Goal: Information Seeking & Learning: Learn about a topic

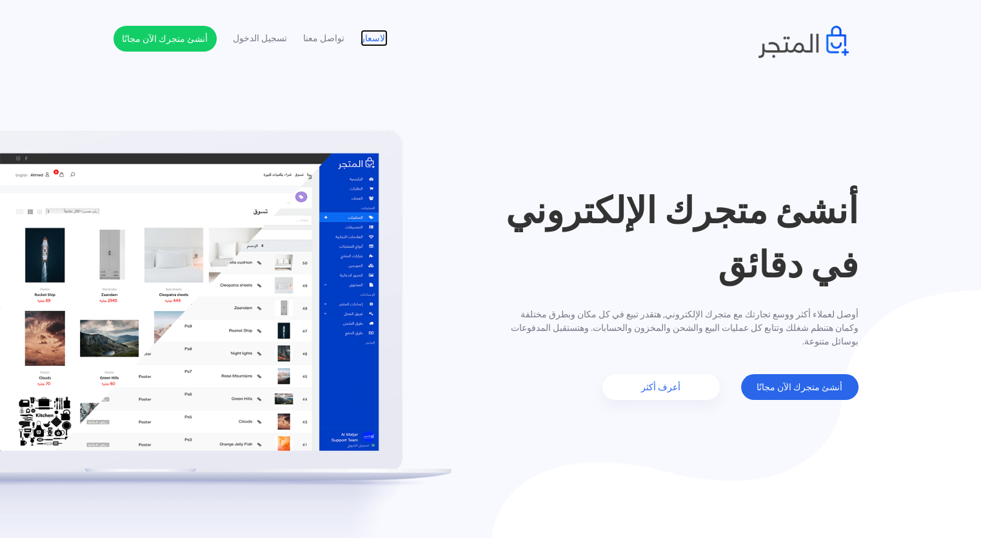
click at [382, 44] on link "الاسعار" at bounding box center [374, 39] width 27 height 14
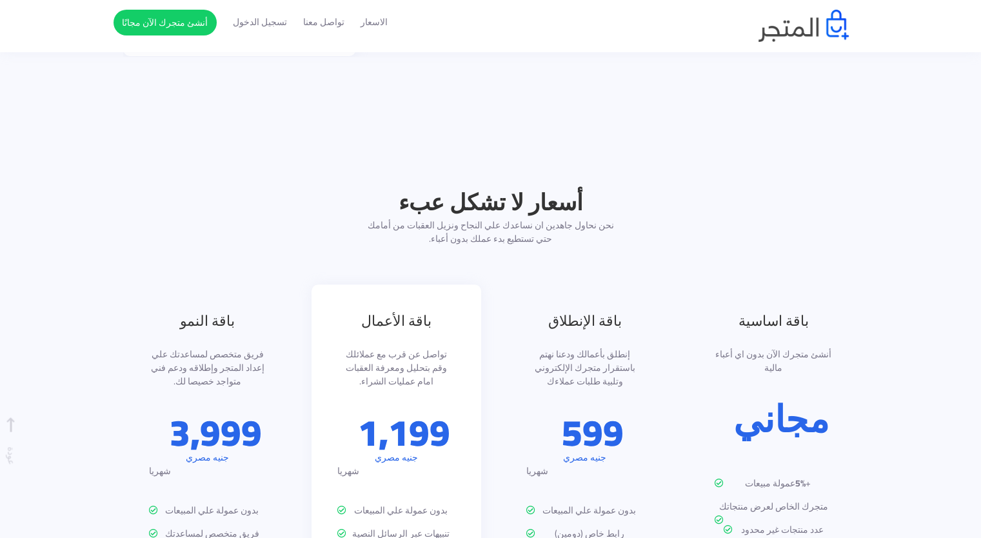
scroll to position [921, 0]
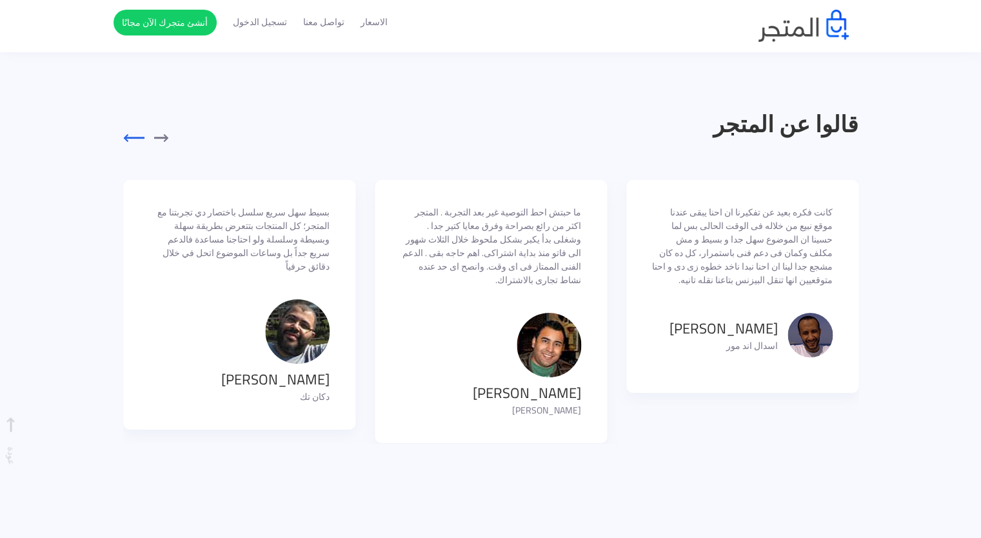
click at [134, 140] on button "button" at bounding box center [143, 139] width 40 height 14
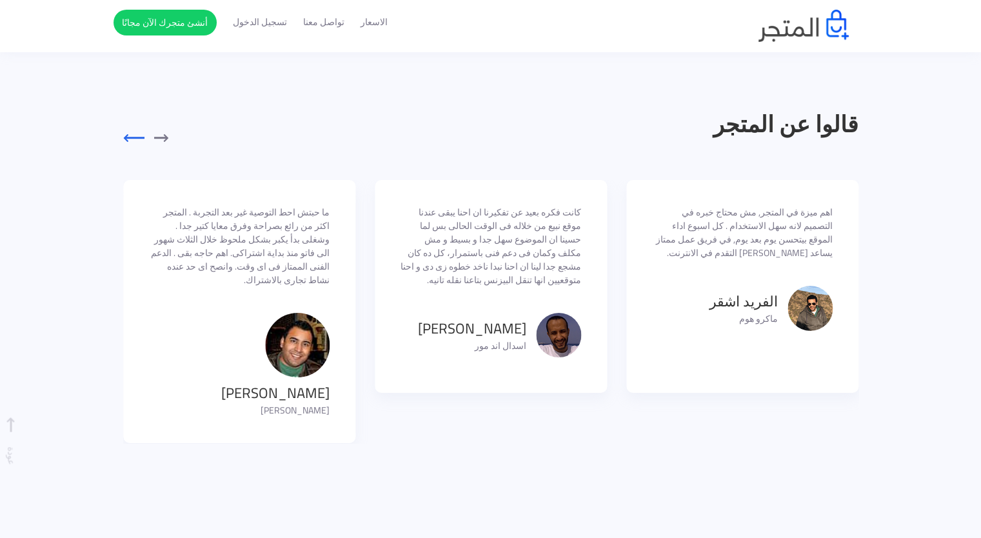
click at [134, 140] on button "button" at bounding box center [143, 139] width 40 height 14
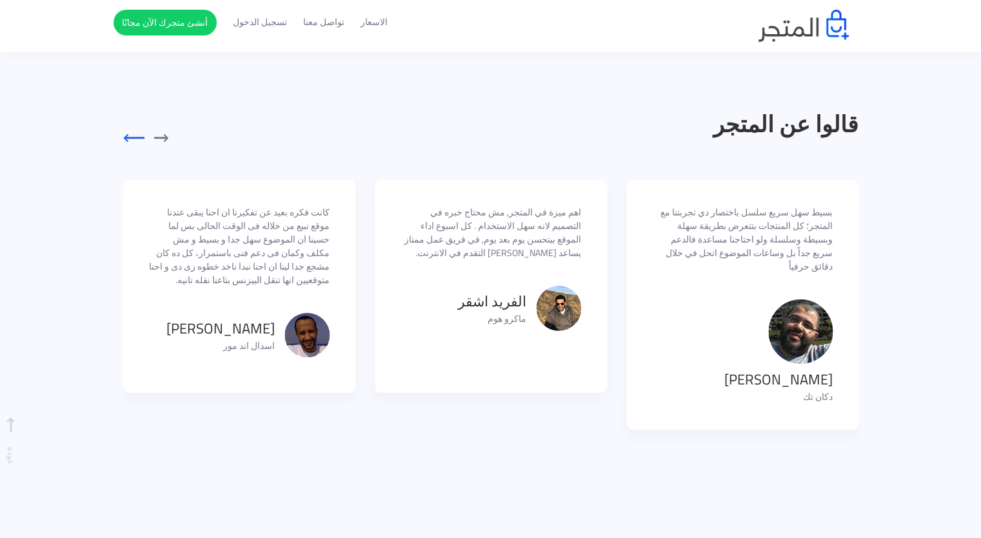
click at [134, 140] on button "button" at bounding box center [143, 139] width 40 height 14
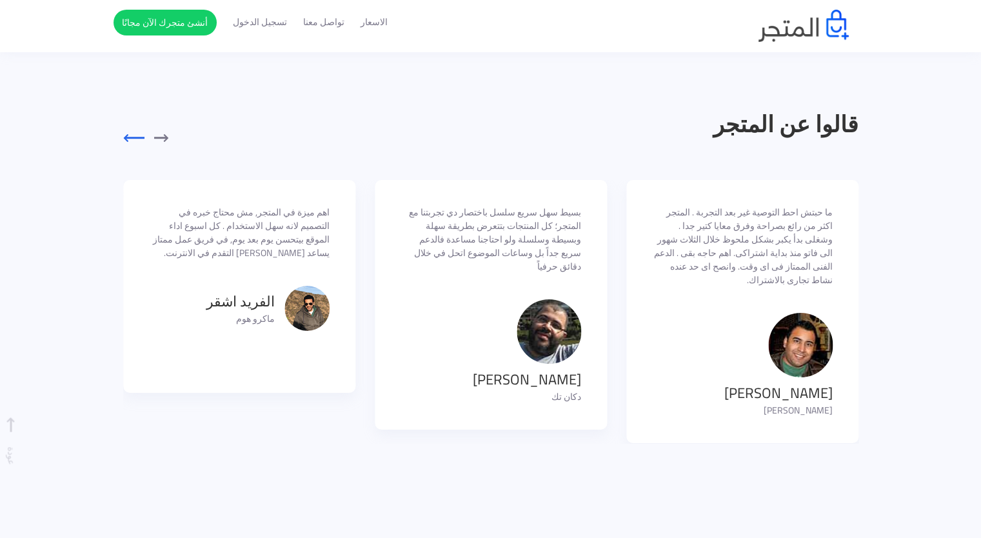
click at [134, 140] on button "button" at bounding box center [143, 139] width 40 height 14
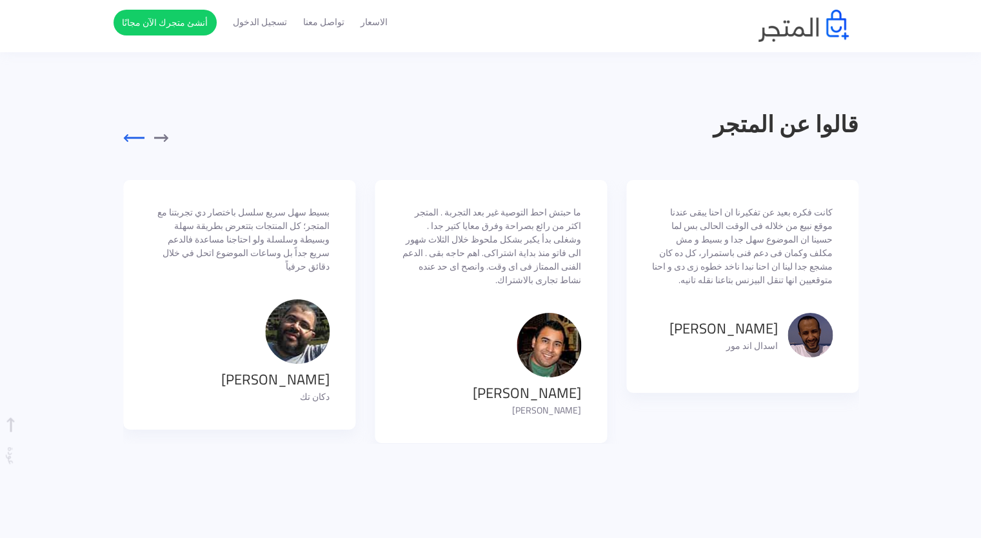
click at [134, 140] on button "button" at bounding box center [143, 139] width 40 height 14
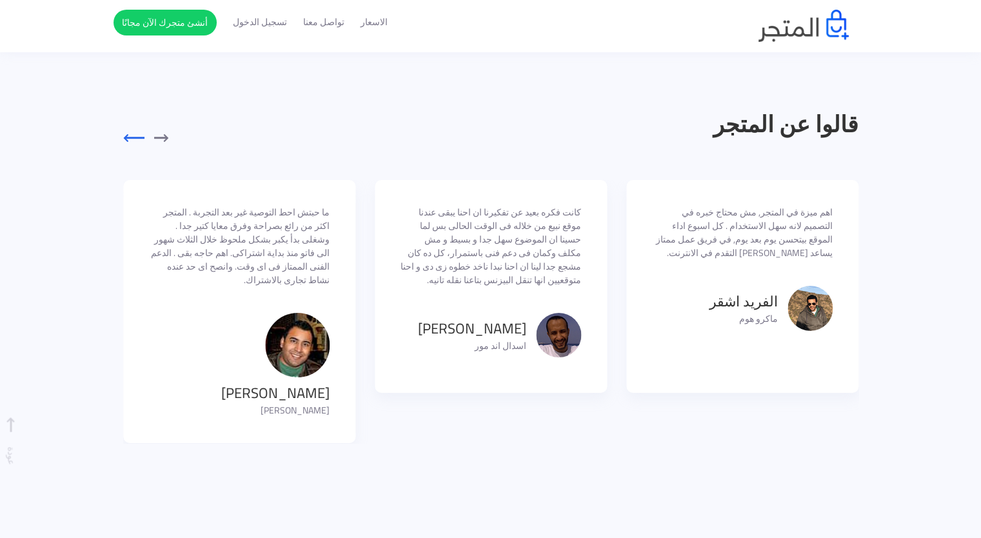
click at [134, 140] on button "button" at bounding box center [143, 139] width 40 height 14
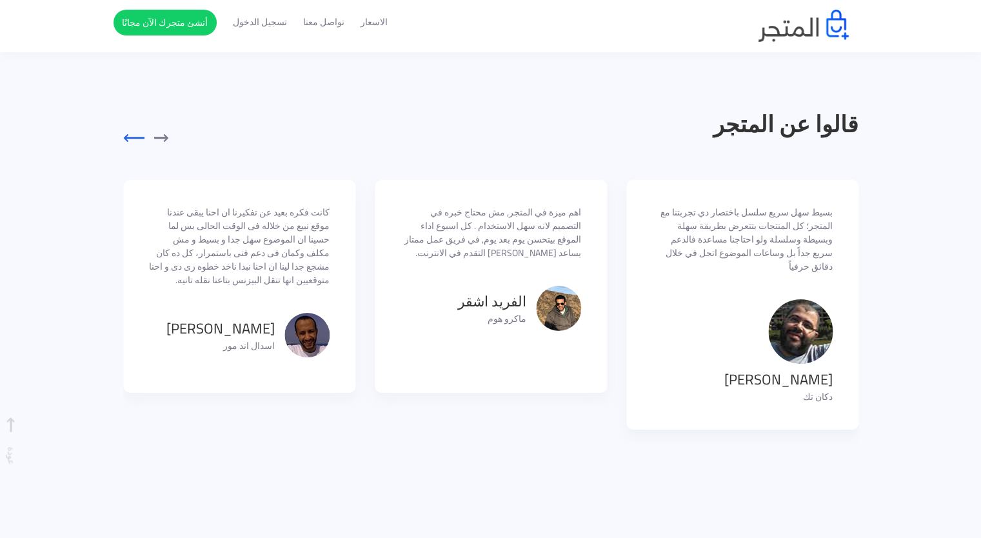
click at [134, 140] on button "button" at bounding box center [143, 139] width 40 height 14
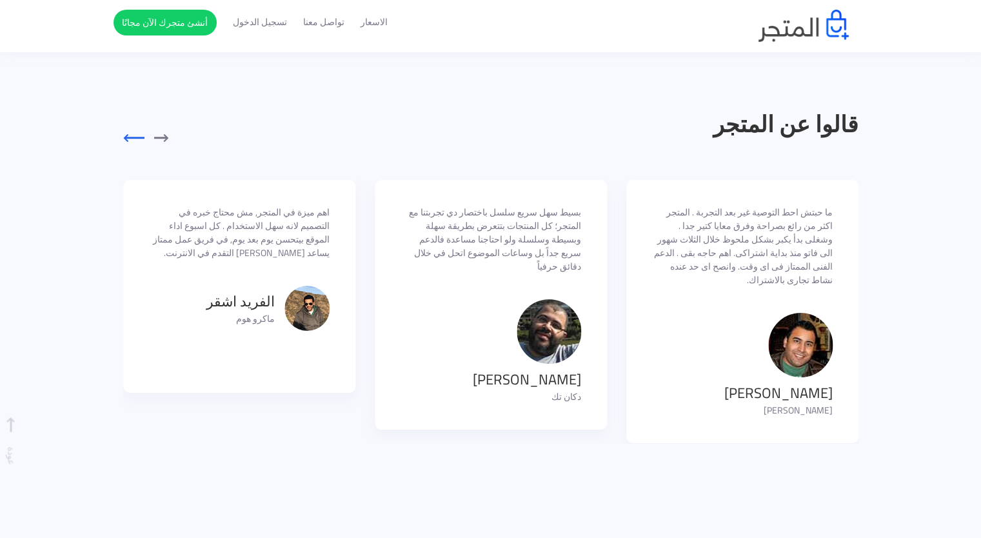
click at [134, 140] on button "button" at bounding box center [143, 139] width 40 height 14
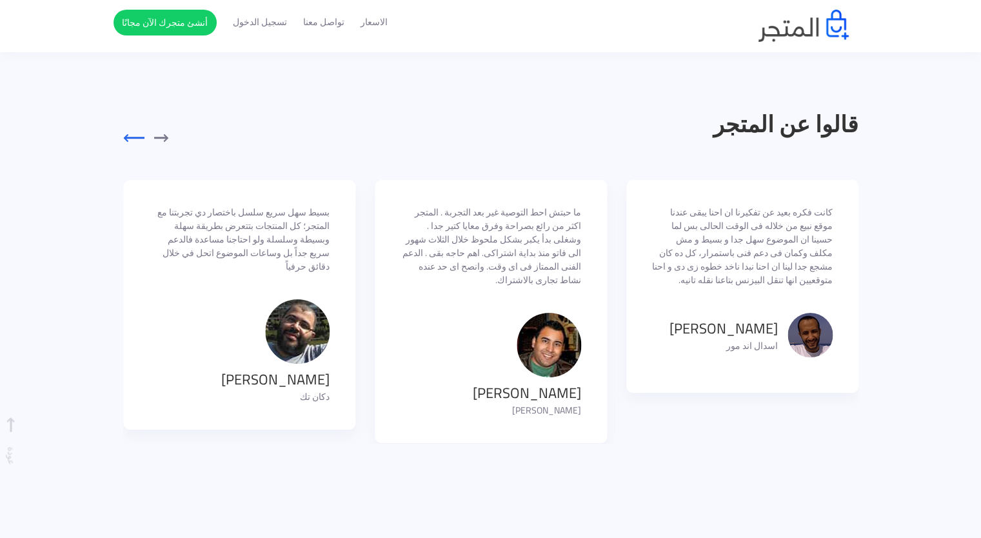
click at [134, 140] on button "button" at bounding box center [143, 139] width 40 height 14
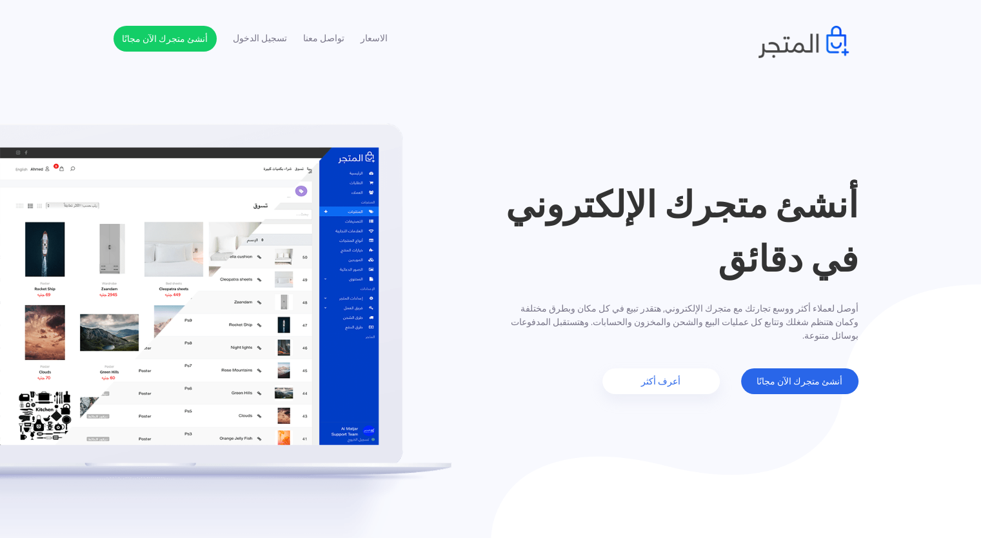
scroll to position [0, 0]
